Goal: Task Accomplishment & Management: Manage account settings

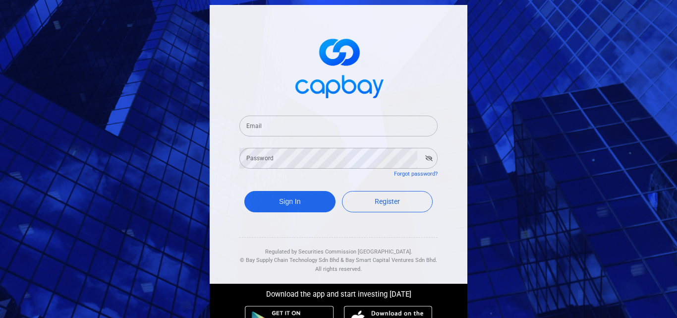
click at [274, 126] on input "Email" at bounding box center [338, 125] width 198 height 21
click at [279, 125] on input "Email" at bounding box center [338, 125] width 198 height 21
type input "[EMAIL_ADDRESS][DOMAIN_NAME]"
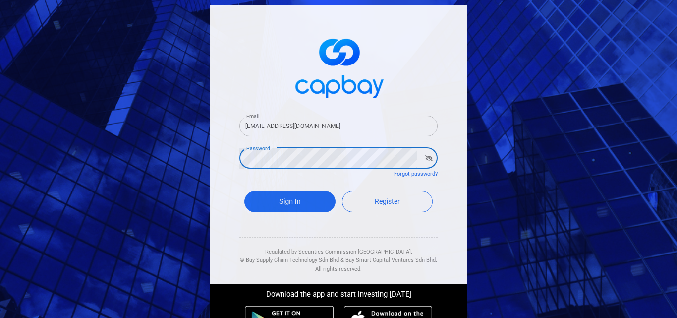
click at [244, 191] on button "Sign In" at bounding box center [289, 201] width 91 height 21
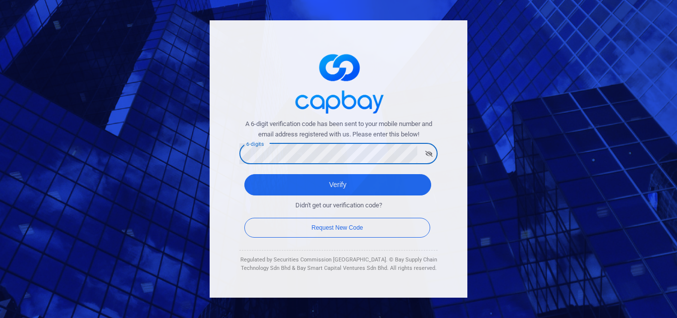
click at [244, 174] on button "Verify" at bounding box center [337, 184] width 187 height 21
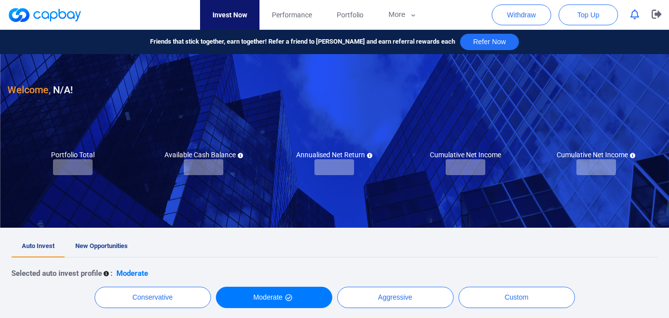
checkbox input "true"
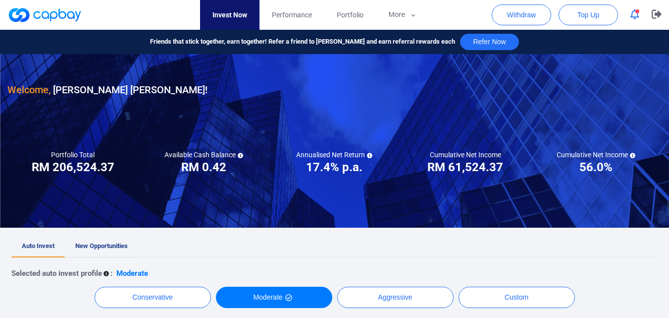
click at [109, 240] on link "New Opportunities" at bounding box center [101, 246] width 73 height 22
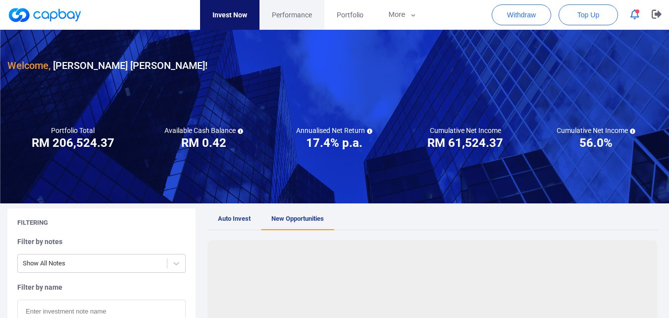
click at [284, 13] on span "Performance" at bounding box center [292, 14] width 40 height 11
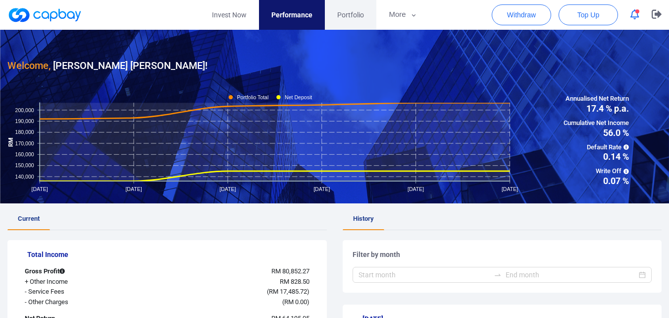
click at [351, 14] on span "Portfolio" at bounding box center [350, 14] width 27 height 11
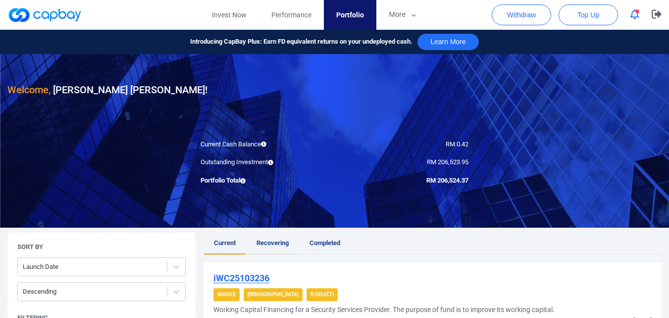
click at [271, 245] on span "Recovering" at bounding box center [273, 242] width 32 height 7
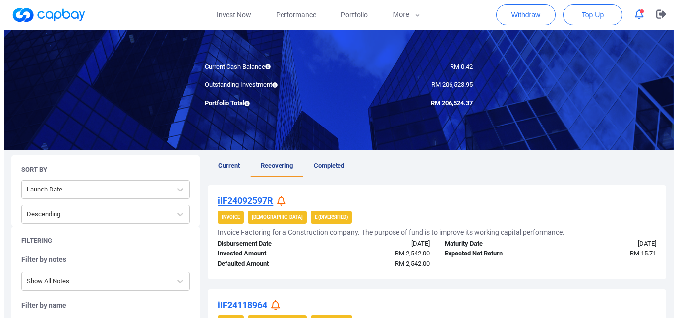
scroll to position [231, 0]
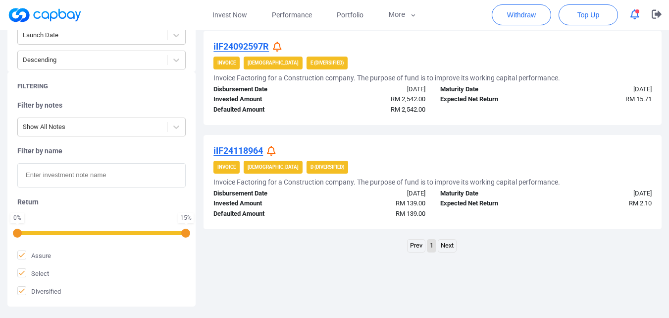
click at [282, 44] on icon at bounding box center [277, 47] width 9 height 10
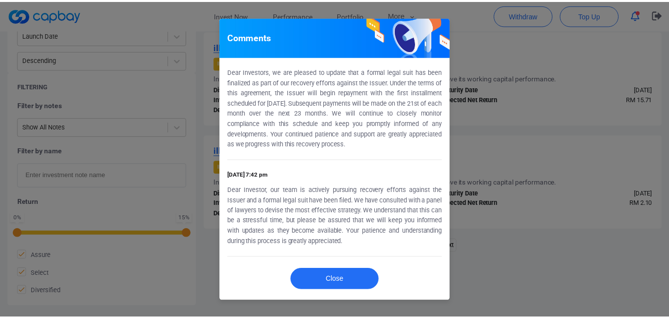
scroll to position [0, 0]
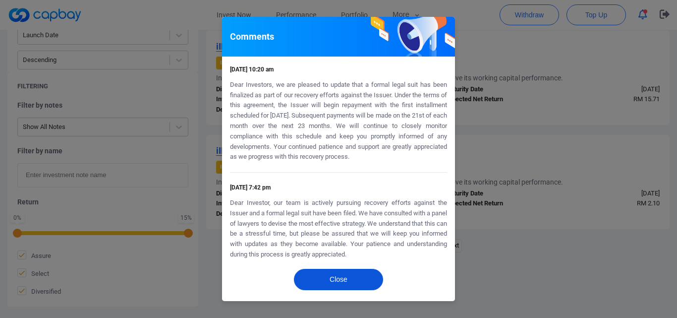
click at [333, 284] on button "Close" at bounding box center [338, 279] width 89 height 21
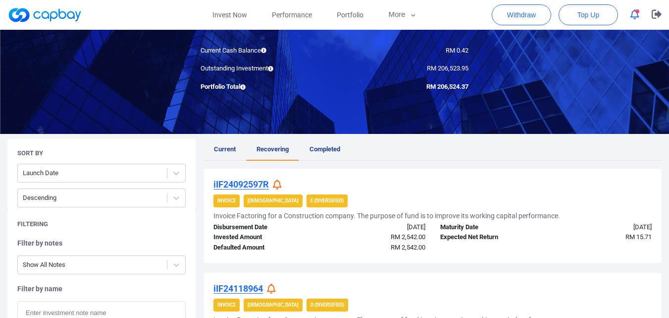
scroll to position [115, 0]
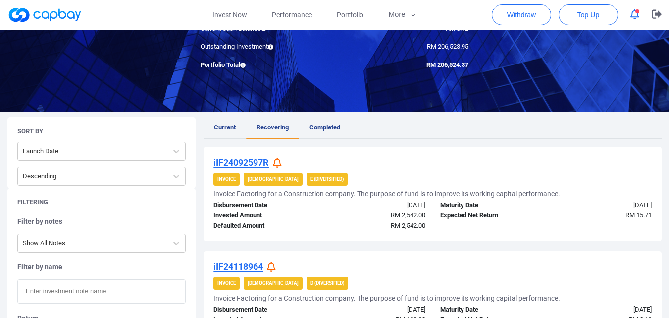
click at [271, 268] on icon at bounding box center [271, 267] width 9 height 10
click at [362, 219] on div "RM 2,542.00" at bounding box center [376, 215] width 113 height 10
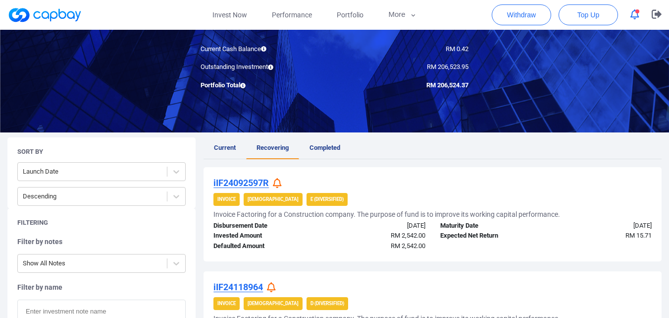
scroll to position [0, 0]
